Goal: Task Accomplishment & Management: Use online tool/utility

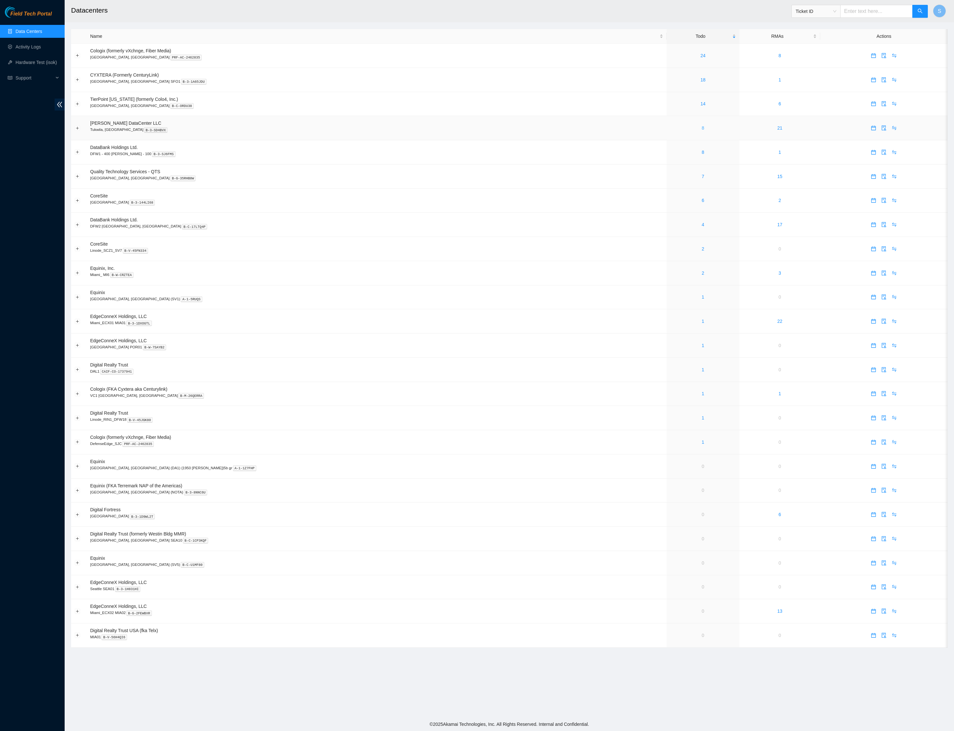
click at [702, 131] on link "8" at bounding box center [703, 127] width 3 height 5
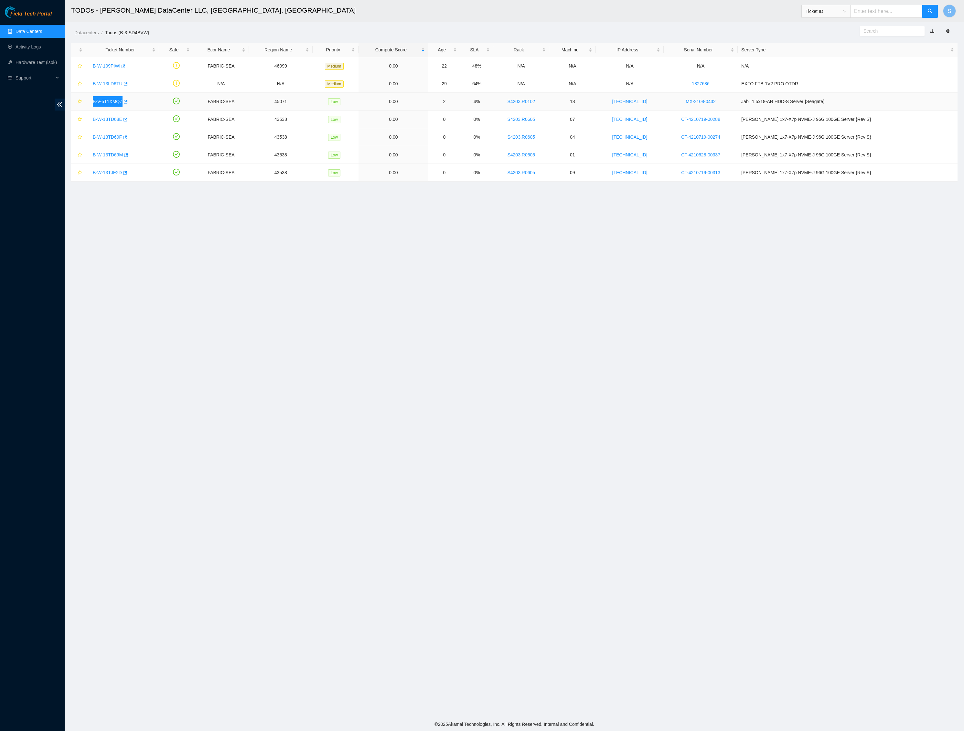
copy link "B-V-5T1XMQZ"
copy link "B-W-13TD68E"
copy link "B-W-13TD69F"
copy link "B-W-13TD69M"
copy link "B-W-13TJE2D"
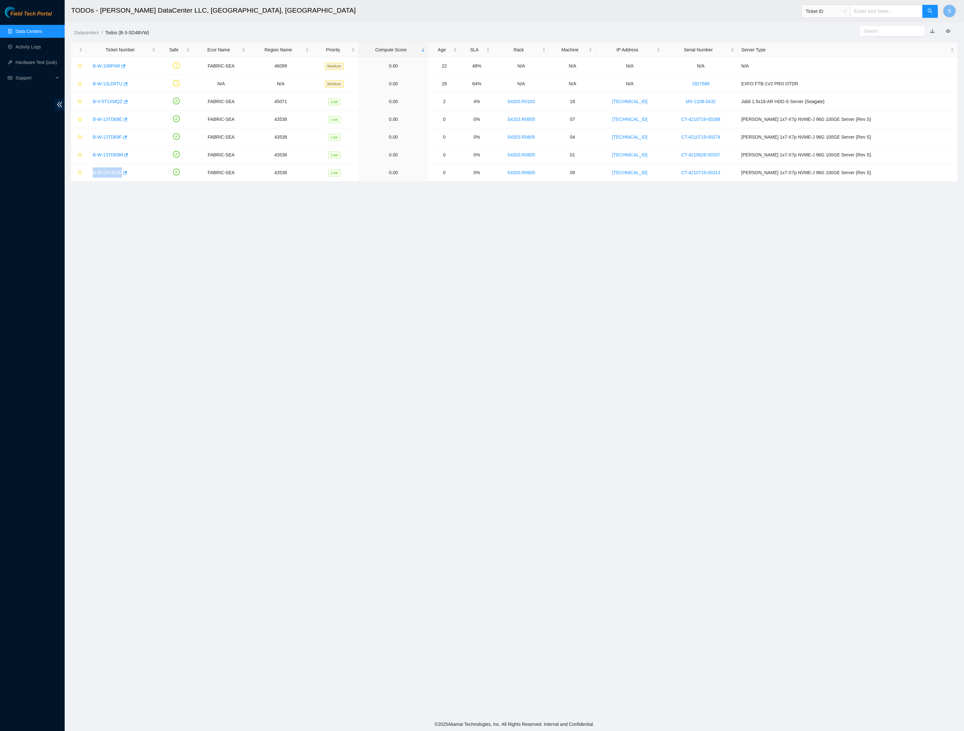
click at [41, 14] on span "Field Tech Portal" at bounding box center [30, 14] width 41 height 6
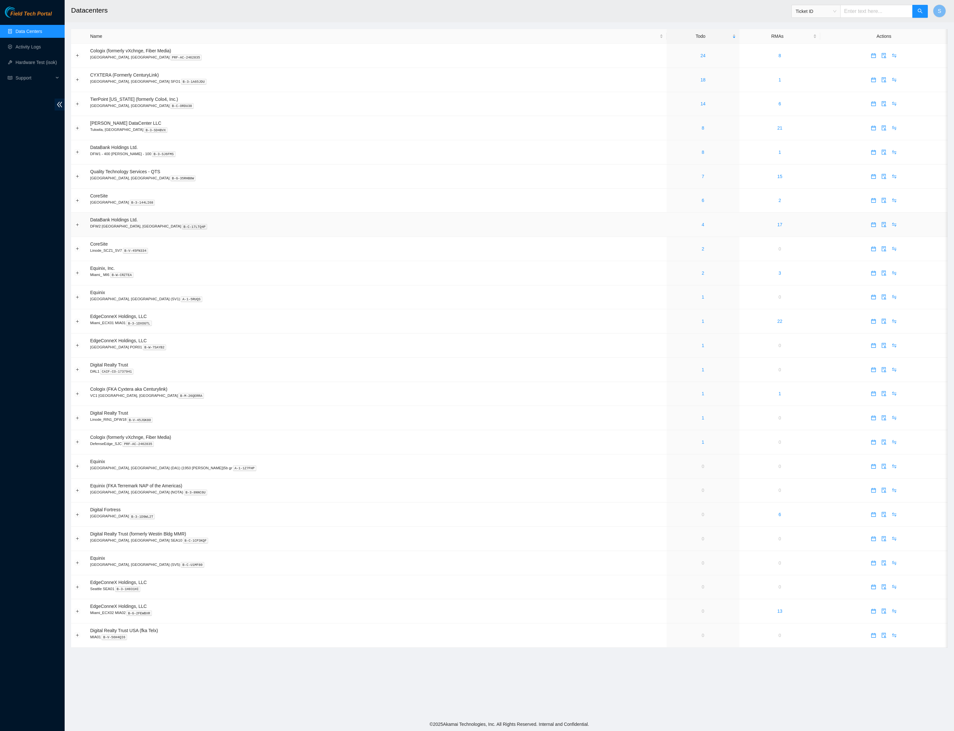
scroll to position [129, 0]
click at [39, 17] on link "Field Tech Portal" at bounding box center [28, 16] width 47 height 8
click at [702, 348] on link "1" at bounding box center [703, 345] width 3 height 5
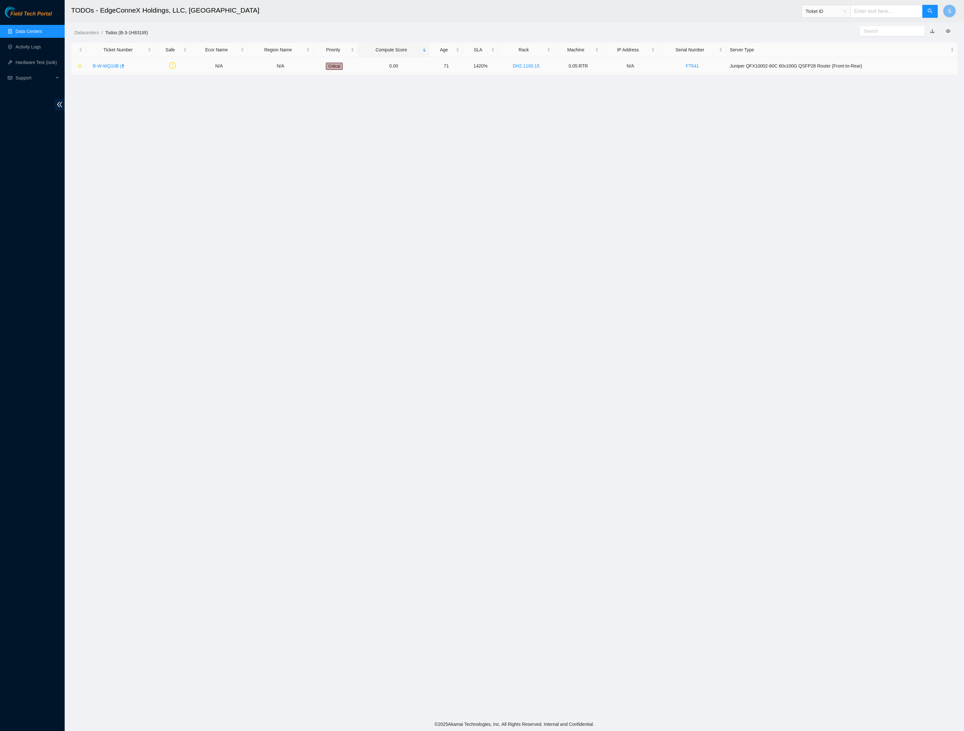
click at [117, 69] on link "B-W-WQ1IIB" at bounding box center [106, 65] width 26 height 5
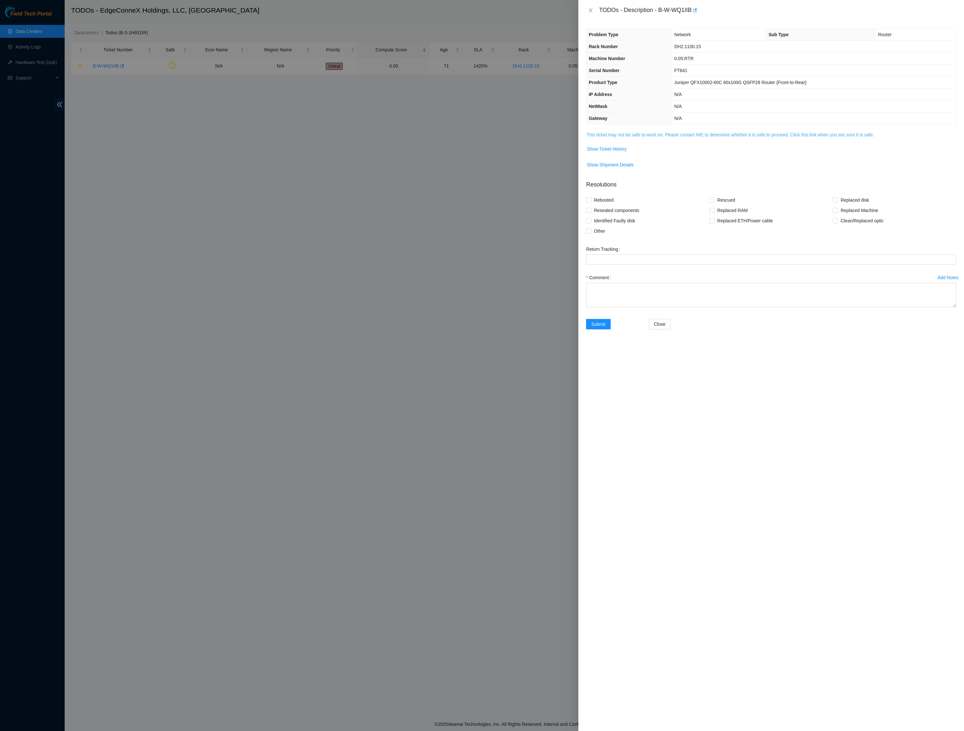
click at [788, 137] on link "This ticket may not be safe to work on. Please contact NIE to determine whether…" at bounding box center [730, 134] width 287 height 5
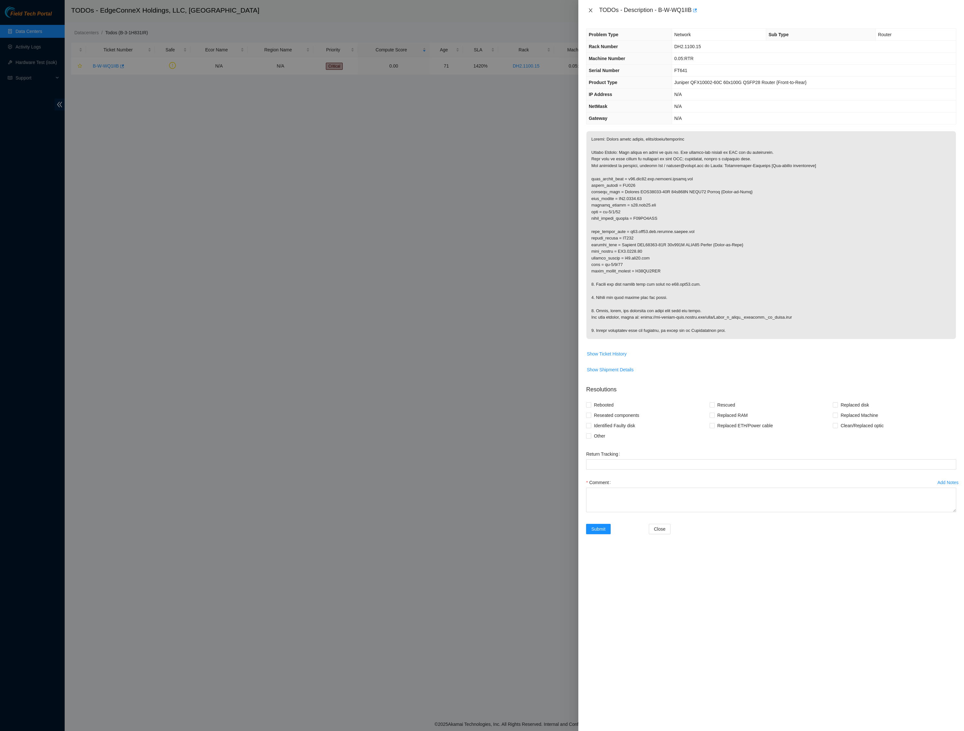
click at [590, 8] on icon "close" at bounding box center [590, 10] width 5 height 5
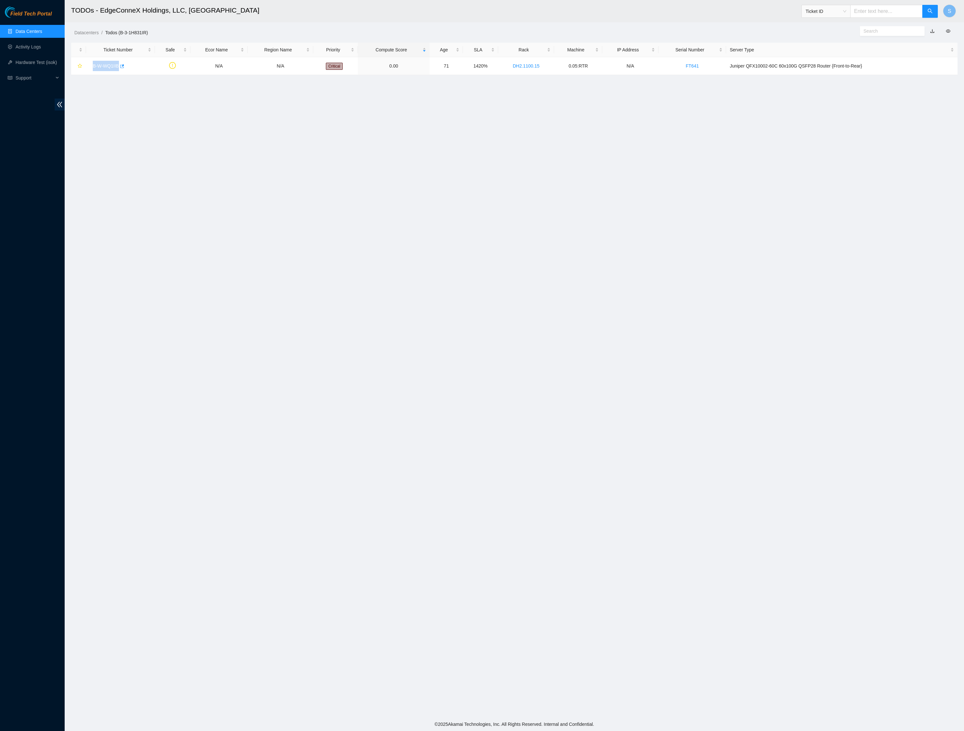
click at [38, 12] on span "Field Tech Portal" at bounding box center [30, 14] width 41 height 6
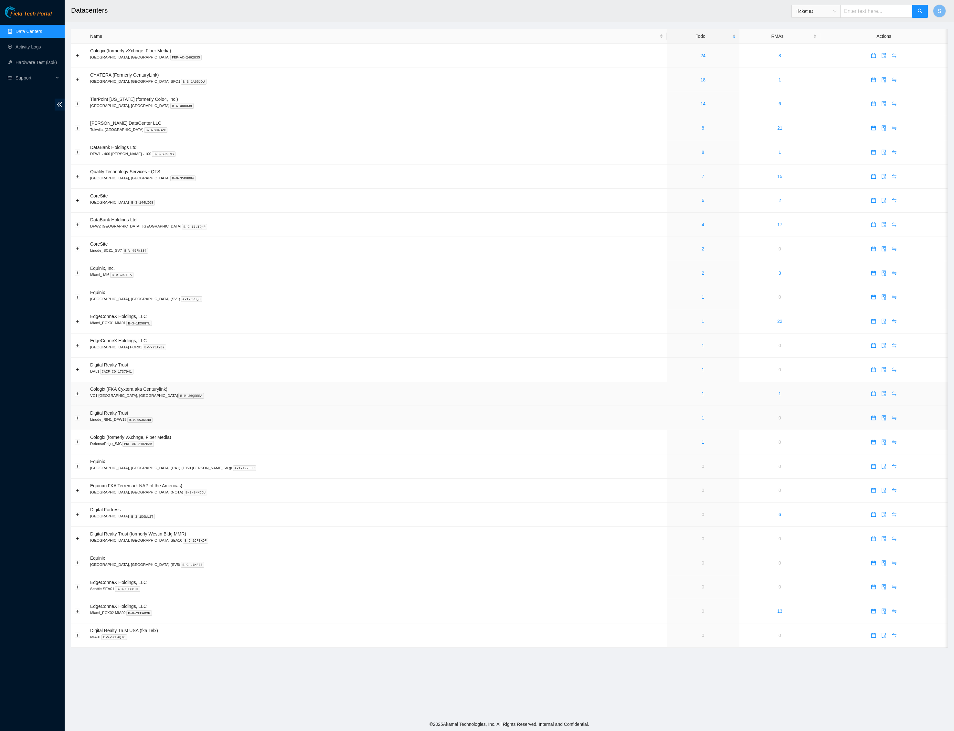
scroll to position [119, 0]
click at [702, 391] on link "1" at bounding box center [703, 393] width 3 height 5
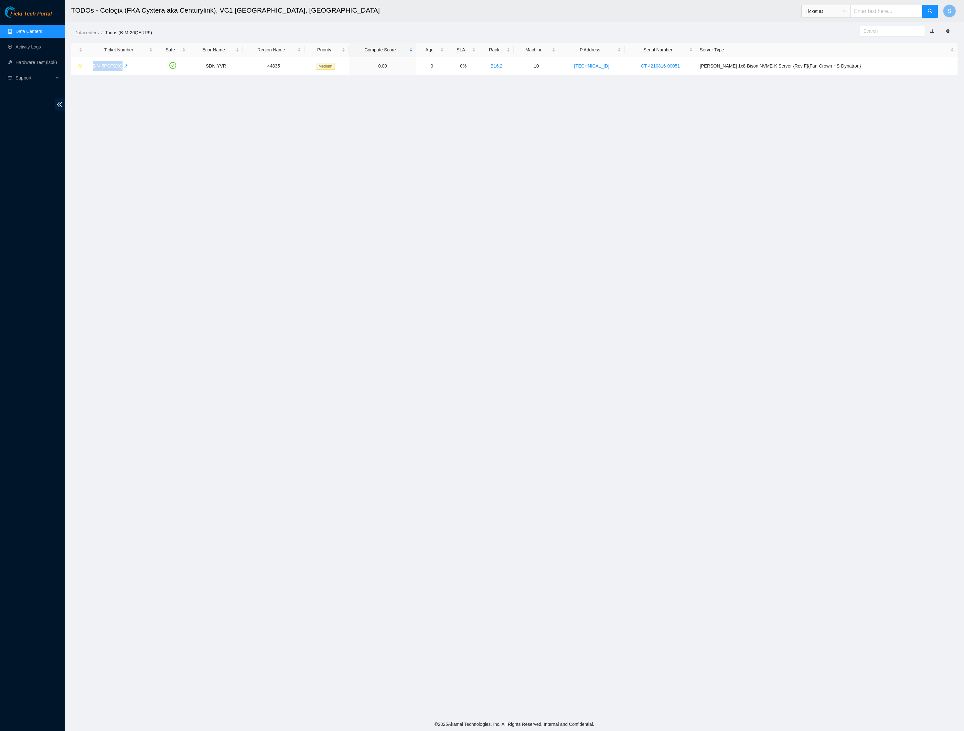
click at [119, 102] on main "TODOs - Cologix (FKA Cyxtera aka Centurylink), VC1 Vancouver, BC Ticket ID S Da…" at bounding box center [514, 359] width 899 height 718
click at [118, 69] on link "B-V-5PSFSXQ" at bounding box center [108, 65] width 30 height 5
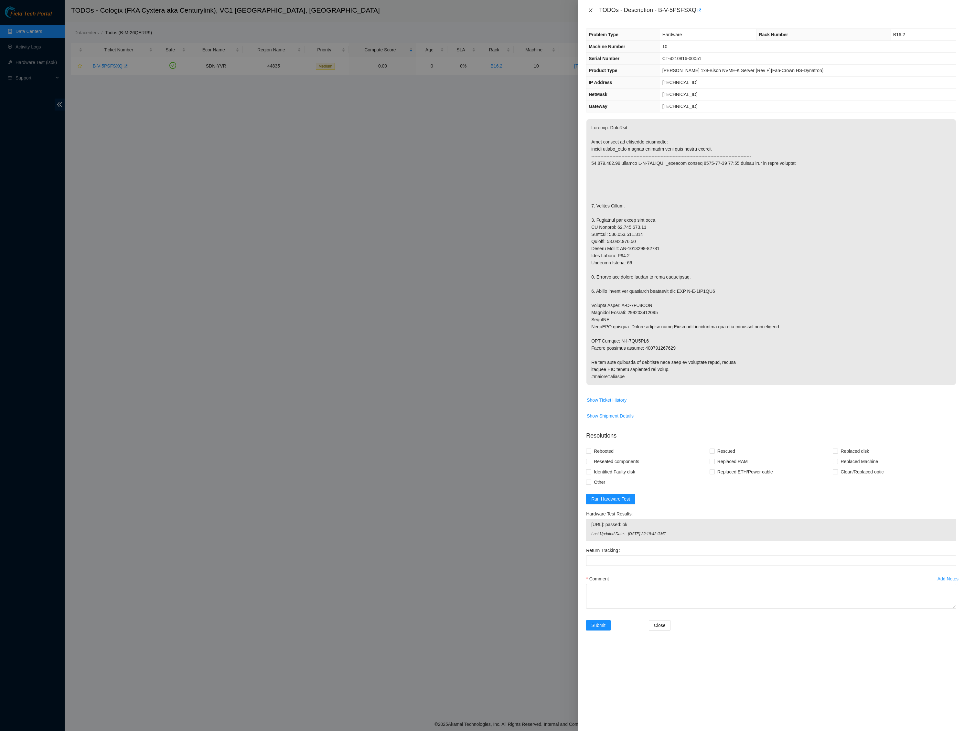
click at [591, 12] on icon "close" at bounding box center [590, 10] width 5 height 5
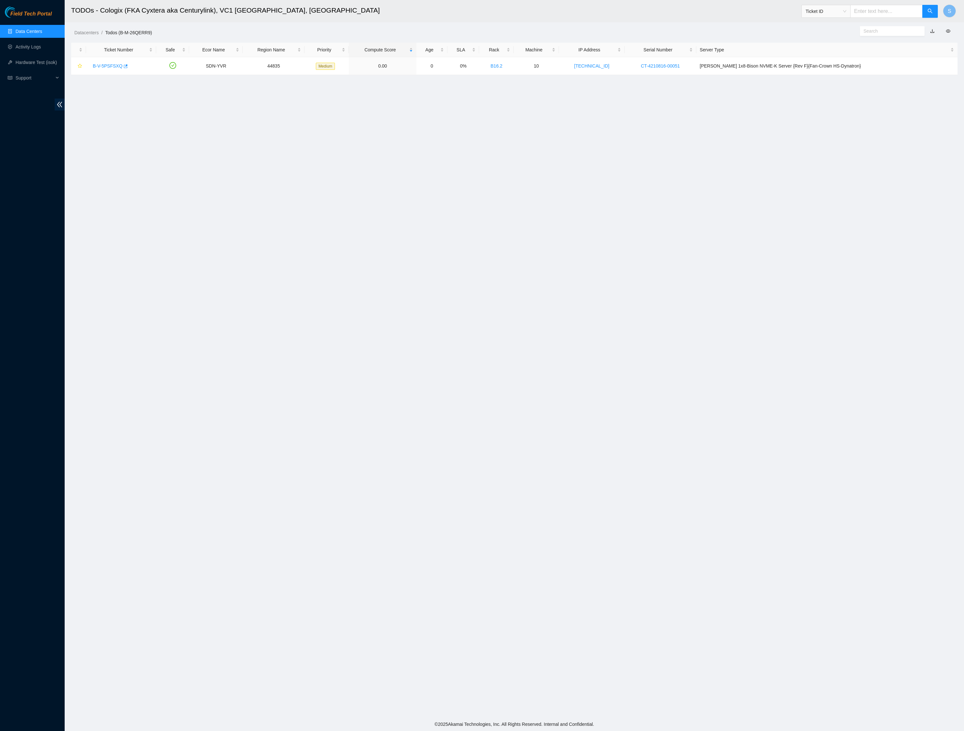
click at [495, 253] on main "TODOs - Cologix (FKA Cyxtera aka Centurylink), VC1 Vancouver, BC Ticket ID S Da…" at bounding box center [514, 359] width 899 height 718
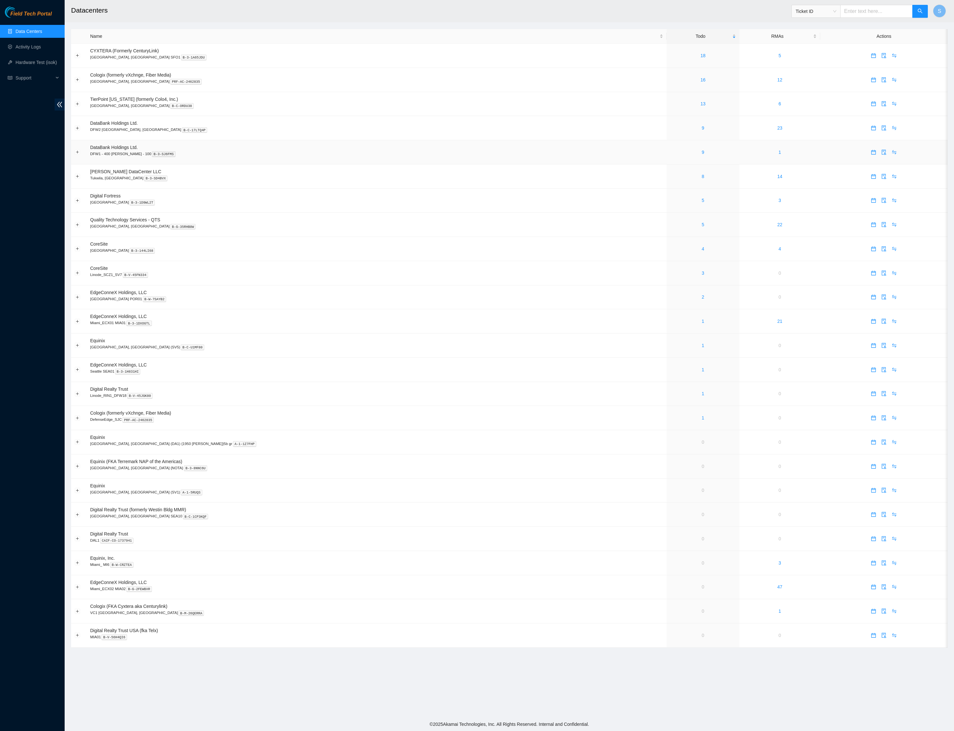
click at [480, 165] on td "DataBank Holdings Ltd. DFW1 - 400 [PERSON_NAME] - 100 B-3-SJ6FMS" at bounding box center [377, 152] width 580 height 24
